Goal: Information Seeking & Learning: Learn about a topic

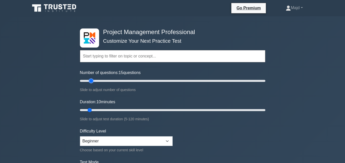
type input "15"
click at [90, 81] on input "Number of questions: 15 questions" at bounding box center [172, 81] width 185 height 6
click at [92, 109] on input "Duration: 10 minutes" at bounding box center [172, 110] width 185 height 6
click at [92, 110] on input "Duration: 10 minutes" at bounding box center [172, 110] width 185 height 6
click at [93, 110] on input "Duration: 10 minutes" at bounding box center [172, 110] width 185 height 6
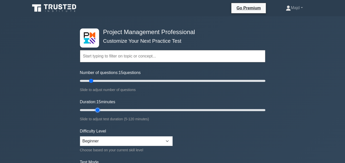
drag, startPoint x: 90, startPoint y: 110, endPoint x: 95, endPoint y: 110, distance: 4.6
type input "15"
click at [95, 110] on input "Duration: 15 minutes" at bounding box center [172, 110] width 185 height 6
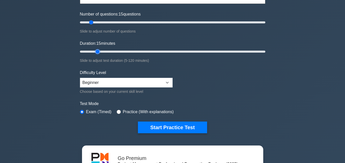
scroll to position [68, 0]
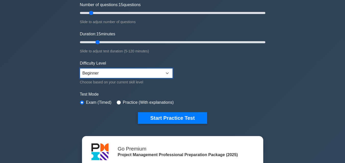
click at [112, 78] on select "Beginner Intermediate Expert" at bounding box center [126, 74] width 93 height 10
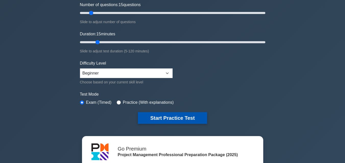
click at [157, 115] on button "Start Practice Test" at bounding box center [172, 118] width 69 height 12
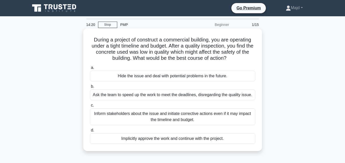
click at [160, 120] on div "Inform stakeholders about the issue and initiate corrective actions even if it …" at bounding box center [172, 117] width 165 height 17
click at [90, 107] on input "c. Inform stakeholders about the issue and initiate corrective actions even if …" at bounding box center [90, 105] width 0 height 3
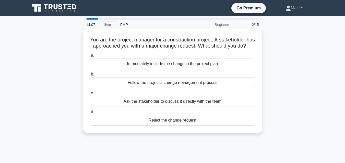
click at [142, 88] on div "Follow the project's change management process" at bounding box center [172, 83] width 165 height 11
click at [90, 76] on input "b. Follow the project's change management process" at bounding box center [90, 74] width 0 height 3
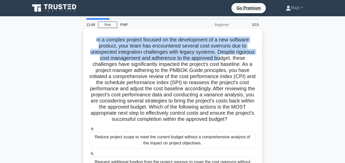
drag, startPoint x: 94, startPoint y: 39, endPoint x: 237, endPoint y: 60, distance: 144.7
click at [237, 60] on h5 "In a complex project focused on the development of a new software product, your…" at bounding box center [172, 80] width 166 height 86
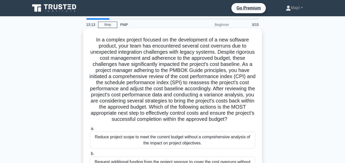
click at [92, 39] on h5 "In a complex project focused on the development of a new software product, your…" at bounding box center [172, 80] width 166 height 86
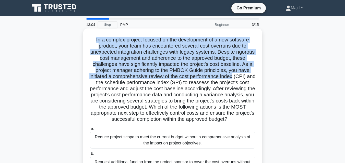
drag, startPoint x: 92, startPoint y: 39, endPoint x: 252, endPoint y: 78, distance: 164.2
click at [252, 78] on h5 "In a complex project focused on the development of a new software product, your…" at bounding box center [172, 80] width 166 height 86
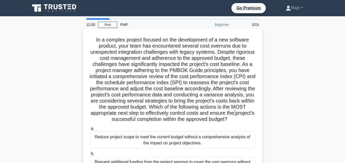
drag, startPoint x: 155, startPoint y: 119, endPoint x: 165, endPoint y: 121, distance: 9.7
click at [164, 121] on h5 "In a complex project focused on the development of a new software product, your…" at bounding box center [172, 80] width 166 height 86
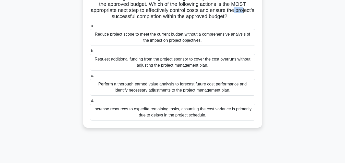
scroll to position [112, 0]
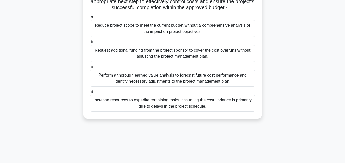
click at [155, 87] on div "Perform a thorough earned value analysis to forecast future cost performance an…" at bounding box center [172, 78] width 165 height 17
click at [90, 69] on input "c. Perform a thorough earned value analysis to forecast future cost performance…" at bounding box center [90, 67] width 0 height 3
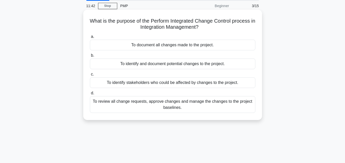
scroll to position [0, 0]
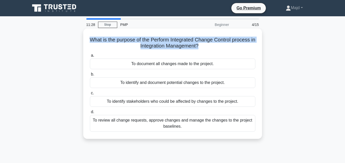
drag, startPoint x: 92, startPoint y: 40, endPoint x: 200, endPoint y: 48, distance: 109.2
click at [200, 48] on h5 "What is the purpose of the Perform Integrated Change Control process in Integra…" at bounding box center [172, 43] width 166 height 13
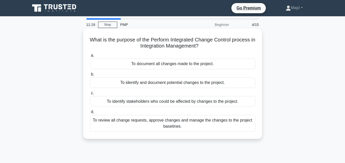
click at [213, 125] on div "To review all change requests, approve changes and manage the changes to the pr…" at bounding box center [172, 123] width 165 height 17
click at [90, 114] on input "d. To review all change requests, approve changes and manage the changes to the…" at bounding box center [90, 112] width 0 height 3
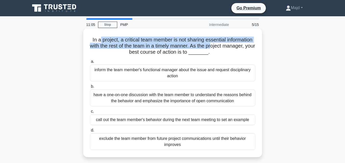
drag, startPoint x: 97, startPoint y: 40, endPoint x: 218, endPoint y: 48, distance: 121.4
click at [218, 48] on h5 "In a project, a critical team member is not sharing essential information with …" at bounding box center [172, 46] width 166 height 19
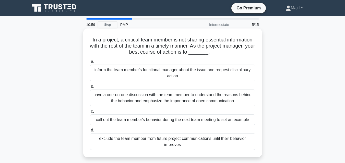
click at [170, 100] on div "have a one-on-one discussion with the team member to understand the reasons beh…" at bounding box center [172, 98] width 165 height 17
click at [90, 88] on input "b. have a one-on-one discussion with the team member to understand the reasons …" at bounding box center [90, 86] width 0 height 3
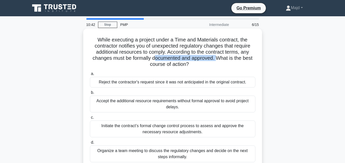
drag, startPoint x: 155, startPoint y: 61, endPoint x: 219, endPoint y: 59, distance: 64.3
click at [219, 59] on h5 "While executing a project under a Time and Materials contract, the contractor n…" at bounding box center [172, 52] width 166 height 31
click at [191, 129] on div "Initiate the contract’s formal change control process to assess and approve the…" at bounding box center [172, 129] width 165 height 17
click at [90, 120] on input "c. Initiate the contract’s formal change control process to assess and approve …" at bounding box center [90, 117] width 0 height 3
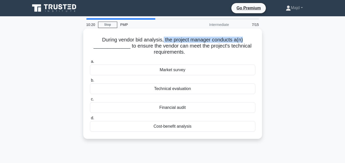
drag, startPoint x: 163, startPoint y: 40, endPoint x: 244, endPoint y: 41, distance: 81.6
click at [244, 41] on h5 "During vendor bid analysis, the project manager conducts a(n) _____________ to …" at bounding box center [172, 46] width 166 height 19
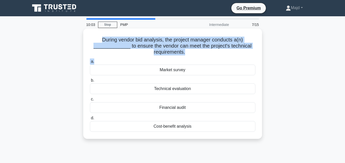
drag, startPoint x: 97, startPoint y: 39, endPoint x: 206, endPoint y: 58, distance: 110.6
click at [206, 58] on div "During vendor bid analysis, the project manager conducts a(n) _____________ to …" at bounding box center [172, 84] width 174 height 107
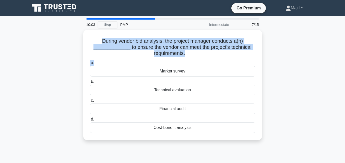
copy div "During vendor bid analysis, the project manager conducts a(n) _____________ to …"
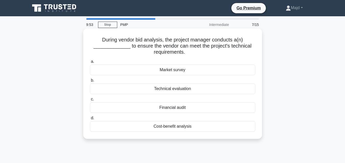
click at [176, 86] on div "Technical evaluation" at bounding box center [172, 89] width 165 height 11
click at [90, 82] on input "b. Technical evaluation" at bounding box center [90, 80] width 0 height 3
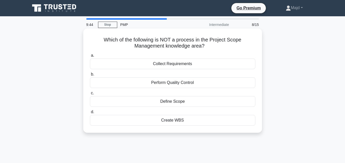
drag, startPoint x: 104, startPoint y: 38, endPoint x: 218, endPoint y: 44, distance: 114.2
click at [218, 44] on h5 "Which of the following is NOT a process in the Project Scope Management knowled…" at bounding box center [172, 43] width 166 height 13
click at [175, 85] on div "Perform Quality Control" at bounding box center [172, 83] width 165 height 11
click at [90, 76] on input "b. Perform Quality Control" at bounding box center [90, 74] width 0 height 3
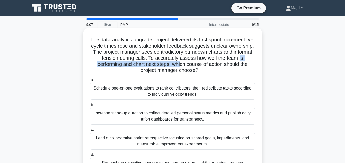
drag, startPoint x: 104, startPoint y: 65, endPoint x: 193, endPoint y: 65, distance: 89.5
click at [193, 65] on h5 "The data-analytics upgrade project delivered its first sprint increment, yet cy…" at bounding box center [172, 55] width 166 height 37
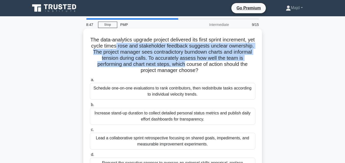
drag, startPoint x: 133, startPoint y: 47, endPoint x: 198, endPoint y: 67, distance: 67.9
click at [198, 67] on h5 "The data-analytics upgrade project delivered its first sprint increment, yet cy…" at bounding box center [172, 55] width 166 height 37
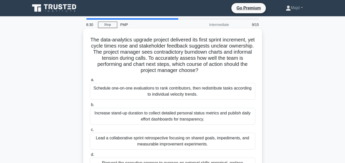
click at [92, 40] on h5 "The data-analytics upgrade project delivered its first sprint increment, yet cy…" at bounding box center [172, 55] width 166 height 37
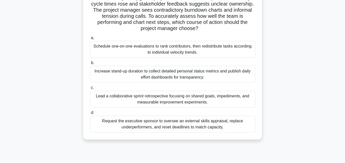
scroll to position [112, 0]
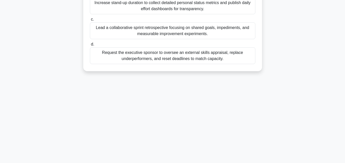
drag, startPoint x: 92, startPoint y: 38, endPoint x: 189, endPoint y: 113, distance: 123.0
click at [219, 130] on div "8:29 Stop PMP Intermediate 9/15 The data-analytics upgrade project delivered it…" at bounding box center [172, 33] width 291 height 255
drag, startPoint x: 90, startPoint y: 36, endPoint x: 230, endPoint y: 148, distance: 179.4
click at [236, 162] on main "8:25 Stop PMP Intermediate 9/15 The data-analytics upgrade project delivered it…" at bounding box center [172, 33] width 345 height 259
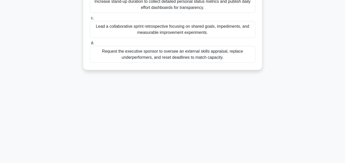
copy div "The data-analytics upgrade project delivered its first sprint increment, yet cy…"
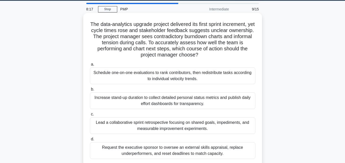
scroll to position [0, 0]
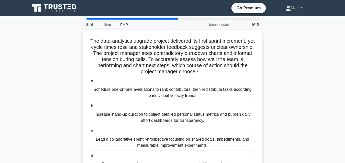
click at [286, 94] on div "The data-analytics upgrade project delivered its first sprint increment, yet cy…" at bounding box center [172, 110] width 291 height 160
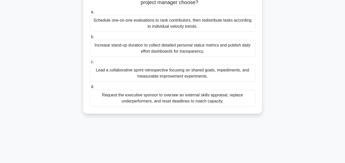
click at [192, 75] on div "Lead a collaborative sprint retrospective focusing on shared goals, impediments…" at bounding box center [172, 73] width 165 height 17
click at [90, 64] on input "c. Lead a collaborative sprint retrospective focusing on shared goals, impedime…" at bounding box center [90, 61] width 0 height 3
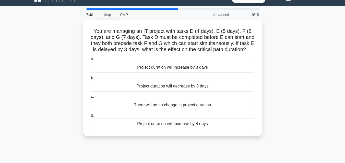
scroll to position [0, 0]
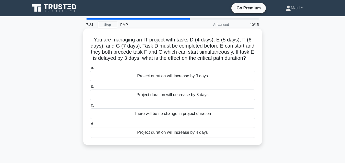
drag, startPoint x: 143, startPoint y: 37, endPoint x: 249, endPoint y: 57, distance: 107.9
click at [249, 57] on h5 "You are managing an IT project with tasks D (4 days), E (5 days), F (6 days), a…" at bounding box center [172, 49] width 166 height 25
copy h5 "naging an IT project with tasks D (4 days), E (5 days), F (6 days), and G (7 da…"
click at [185, 77] on div "Project duration will increase by 3 days" at bounding box center [172, 76] width 165 height 11
click at [90, 70] on input "a. Project duration will increase by 3 days" at bounding box center [90, 67] width 0 height 3
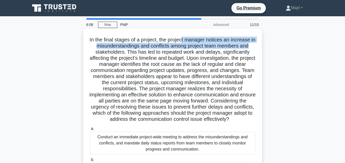
drag, startPoint x: 185, startPoint y: 40, endPoint x: 258, endPoint y: 48, distance: 73.8
click at [258, 48] on div "In the final stages of a project, the project manager notices an increase in mi…" at bounding box center [172, 136] width 174 height 211
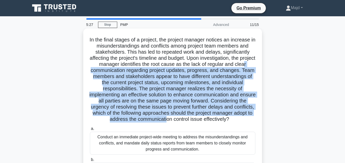
drag, startPoint x: 108, startPoint y: 70, endPoint x: 191, endPoint y: 121, distance: 97.2
click at [191, 121] on h5 "In the final stages of a project, the project manager notices an increase in mi…" at bounding box center [172, 80] width 166 height 86
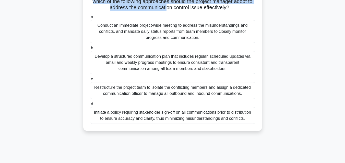
scroll to position [44, 0]
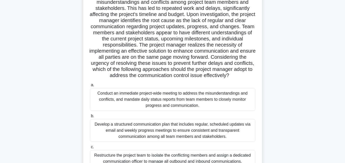
click at [159, 140] on div "Develop a structured communication plan that includes regular, scheduled update…" at bounding box center [172, 130] width 165 height 23
click at [90, 118] on input "b. Develop a structured communication plan that includes regular, scheduled upd…" at bounding box center [90, 116] width 0 height 3
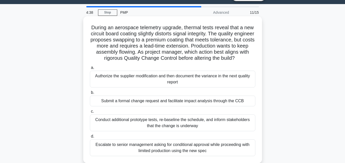
scroll to position [0, 0]
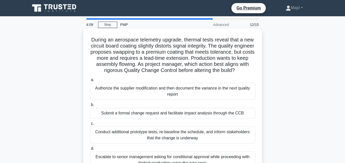
drag, startPoint x: 91, startPoint y: 40, endPoint x: 224, endPoint y: 79, distance: 138.6
click at [224, 74] on h5 "During an aerospace telemetry upgrade, thermal tests reveal that a new circuit …" at bounding box center [172, 55] width 166 height 37
click at [237, 65] on h5 "During an aerospace telemetry upgrade, thermal tests reveal that a new circuit …" at bounding box center [172, 55] width 166 height 37
drag, startPoint x: 239, startPoint y: 70, endPoint x: 241, endPoint y: 75, distance: 5.1
click at [241, 74] on h5 "During an aerospace telemetry upgrade, thermal tests reveal that a new circuit …" at bounding box center [172, 55] width 166 height 37
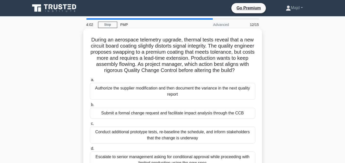
copy h5 "ltering the build?"
drag, startPoint x: 229, startPoint y: 69, endPoint x: 248, endPoint y: 46, distance: 30.5
click at [229, 69] on h5 "During an aerospace telemetry upgrade, thermal tests reveal that a new circuit …" at bounding box center [172, 55] width 166 height 37
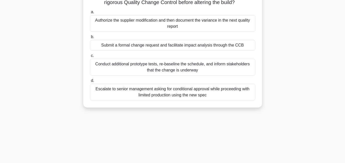
click at [173, 51] on div "Submit a formal change request and facilitate impact analysis through the CCB" at bounding box center [172, 45] width 165 height 11
click at [90, 39] on input "b. Submit a formal change request and facilitate impact analysis through the CCB" at bounding box center [90, 36] width 0 height 3
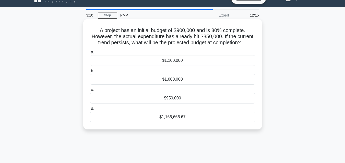
scroll to position [0, 0]
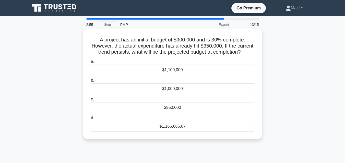
drag, startPoint x: 99, startPoint y: 39, endPoint x: 210, endPoint y: 133, distance: 145.6
click at [210, 133] on div "A project has an initial budget of $900,000 and is 30% complete. However, the a…" at bounding box center [172, 84] width 174 height 107
copy div "A project has an initial budget of $900,000 and is 30% complete. However, the a…"
click at [197, 124] on div "$1,166,666.67" at bounding box center [172, 126] width 165 height 11
click at [90, 120] on input "d. $1,166,666.67" at bounding box center [90, 118] width 0 height 3
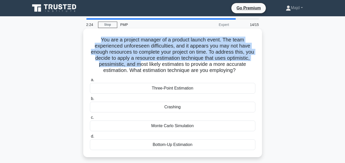
drag, startPoint x: 100, startPoint y: 39, endPoint x: 163, endPoint y: 64, distance: 67.9
click at [163, 64] on h5 "You are a project manager of a product launch event. The team experienced unfor…" at bounding box center [172, 55] width 166 height 37
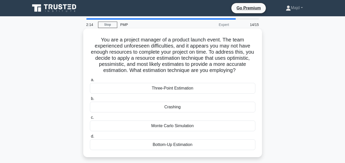
click at [164, 86] on div "Three-Point Estimation" at bounding box center [172, 88] width 165 height 11
click at [90, 82] on input "a. Three-Point Estimation" at bounding box center [90, 80] width 0 height 3
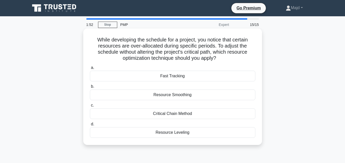
drag, startPoint x: 100, startPoint y: 37, endPoint x: 237, endPoint y: 58, distance: 138.5
click at [237, 58] on h5 "While developing the schedule for a project, you notice that certain resources …" at bounding box center [172, 49] width 166 height 25
click at [96, 37] on h5 "While developing the schedule for a project, you notice that certain resources …" at bounding box center [172, 49] width 166 height 25
drag, startPoint x: 93, startPoint y: 37, endPoint x: 207, endPoint y: 125, distance: 144.4
click at [196, 138] on div "While developing the schedule for a project, you notice that certain resources …" at bounding box center [172, 87] width 174 height 113
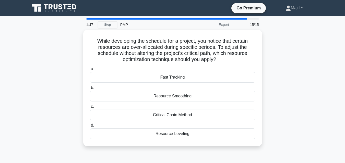
copy div "While developing the schedule for a project, you notice that certain resources …"
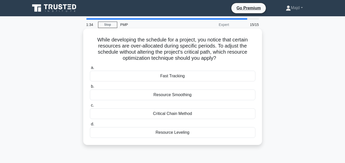
click at [189, 93] on div "Resource Smoothing" at bounding box center [172, 95] width 165 height 11
click at [90, 88] on input "b. Resource Smoothing" at bounding box center [90, 86] width 0 height 3
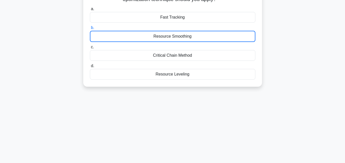
scroll to position [68, 0]
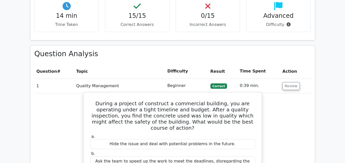
scroll to position [350, 0]
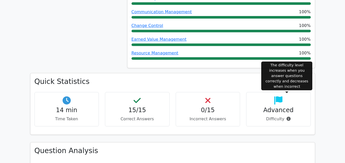
click at [287, 117] on icon at bounding box center [288, 119] width 4 height 4
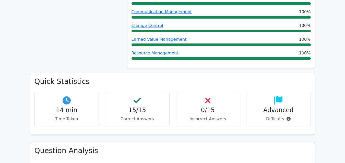
click at [306, 107] on h4 "Advanced" at bounding box center [278, 110] width 56 height 7
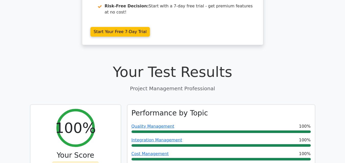
scroll to position [136, 0]
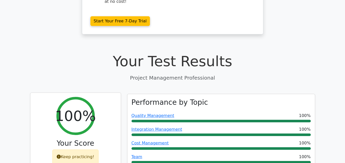
click at [78, 150] on div "Keep practicing!" at bounding box center [75, 157] width 46 height 15
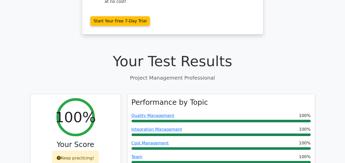
scroll to position [0, 0]
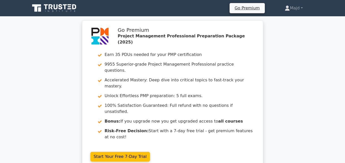
click at [41, 6] on icon at bounding box center [36, 7] width 9 height 7
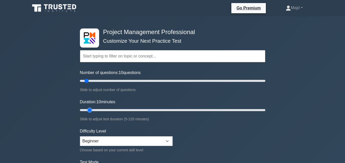
click at [90, 111] on input "Duration: 10 minutes" at bounding box center [172, 110] width 185 height 6
type input "5"
click at [84, 81] on input "Number of questions: 5 questions" at bounding box center [172, 81] width 185 height 6
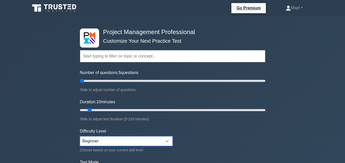
drag, startPoint x: 108, startPoint y: 142, endPoint x: 105, endPoint y: 145, distance: 4.2
click at [108, 142] on select "Beginner Intermediate Expert" at bounding box center [126, 142] width 93 height 10
select select "expert"
click at [80, 137] on select "Beginner Intermediate Expert" at bounding box center [126, 142] width 93 height 10
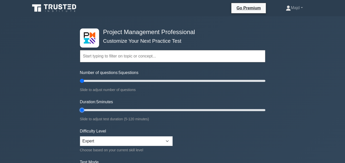
drag, startPoint x: 90, startPoint y: 110, endPoint x: 85, endPoint y: 111, distance: 4.5
click at [85, 111] on input "Duration: 5 minutes" at bounding box center [172, 110] width 185 height 6
click at [83, 109] on input "Duration: 5 minutes" at bounding box center [172, 110] width 185 height 6
click at [85, 111] on input "Duration: 5 minutes" at bounding box center [172, 110] width 185 height 6
type input "10"
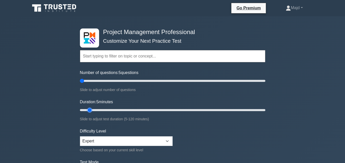
click at [87, 109] on input "Duration: 5 minutes" at bounding box center [172, 110] width 185 height 6
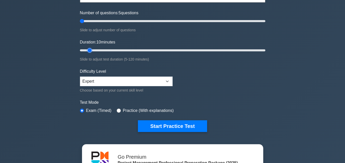
scroll to position [68, 0]
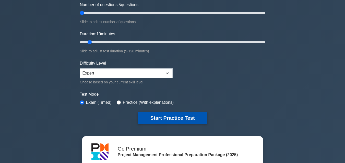
click at [151, 117] on button "Start Practice Test" at bounding box center [172, 118] width 69 height 12
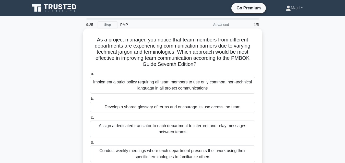
click at [139, 154] on div "Conduct weekly meetings where each department presents their work using their s…" at bounding box center [172, 154] width 165 height 17
click at [90, 145] on input "d. Conduct weekly meetings where each department presents their work using thei…" at bounding box center [90, 142] width 0 height 3
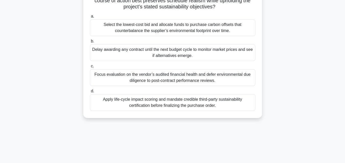
scroll to position [112, 0]
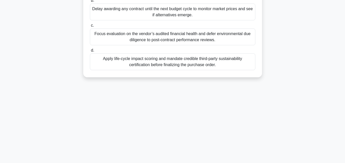
drag, startPoint x: 90, startPoint y: 35, endPoint x: 241, endPoint y: 168, distance: 200.8
click at [241, 163] on html "Go Premium Majd" at bounding box center [172, 25] width 345 height 275
copy div "Loremi dolorsitame co adip-elitsedd eiusmodte inc u laboreetd mag aliquaenim ad…"
click at [192, 112] on div "7:03 Stop PMP Advanced 2/5 During procurement of high-capacity batteries for a …" at bounding box center [172, 33] width 291 height 255
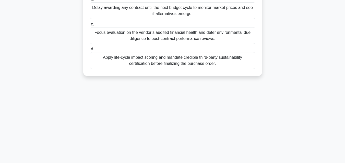
click at [164, 64] on div "Apply life-cycle impact scoring and mandate credible third-party sustainability…" at bounding box center [172, 60] width 165 height 17
click at [90, 51] on input "d. Apply life-cycle impact scoring and mandate credible third-party sustainabil…" at bounding box center [90, 49] width 0 height 3
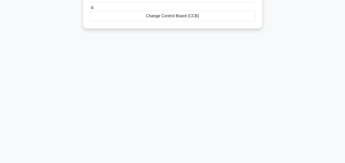
scroll to position [0, 0]
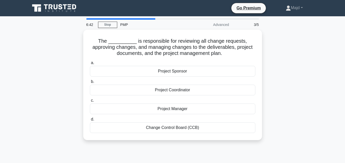
drag, startPoint x: 105, startPoint y: 39, endPoint x: 236, endPoint y: 150, distance: 172.8
click at [236, 150] on div "6:42 Stop PMP Advanced 3/5 The __________ is responsible for reviewing all chan…" at bounding box center [172, 145] width 291 height 255
copy div "The __________ is responsible for reviewing all change requests, approving chan…"
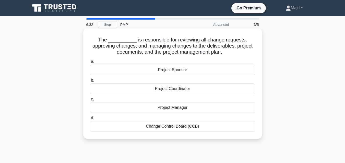
click at [168, 129] on div "Change Control Board (CCB)" at bounding box center [172, 126] width 165 height 11
click at [90, 120] on input "d. Change Control Board (CCB)" at bounding box center [90, 118] width 0 height 3
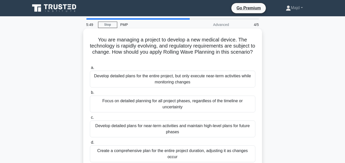
click at [189, 128] on div "Develop detailed plans for near-term activities and maintain high-level plans f…" at bounding box center [172, 129] width 165 height 17
click at [90, 120] on input "c. Develop detailed plans for near-term activities and maintain high-level plan…" at bounding box center [90, 117] width 0 height 3
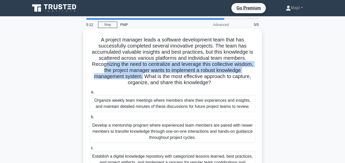
drag, startPoint x: 106, startPoint y: 63, endPoint x: 142, endPoint y: 79, distance: 38.6
click at [142, 79] on h5 "A project manager leads a software development team that has successfully compl…" at bounding box center [172, 61] width 166 height 49
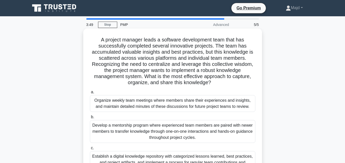
click at [99, 40] on h5 "A project manager leads a software development team that has successfully compl…" at bounding box center [172, 61] width 166 height 49
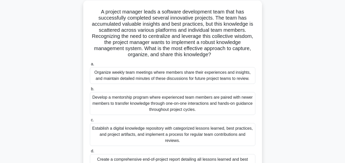
scroll to position [112, 0]
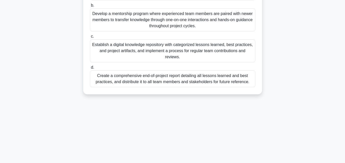
drag, startPoint x: 99, startPoint y: 39, endPoint x: 258, endPoint y: 90, distance: 167.2
click at [258, 90] on div "A project manager leads a software development team that has successfully compl…" at bounding box center [172, 6] width 174 height 174
copy div "A project manager leads a software development team that has successfully compl…"
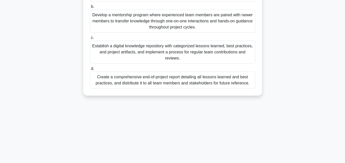
click at [284, 53] on div "A project manager leads a software development team that has successfully compl…" at bounding box center [172, 10] width 291 height 184
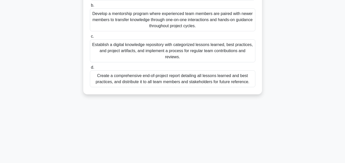
click at [221, 55] on div "Establish a digital knowledge repository with categorized lessons learned, best…" at bounding box center [172, 51] width 165 height 23
click at [90, 38] on input "c. Establish a digital knowledge repository with categorized lessons learned, b…" at bounding box center [90, 36] width 0 height 3
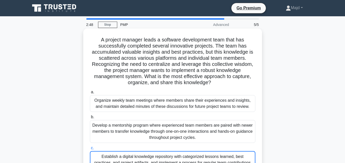
scroll to position [68, 0]
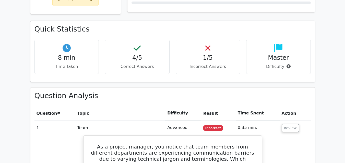
scroll to position [364, 0]
